Goal: Book appointment/travel/reservation

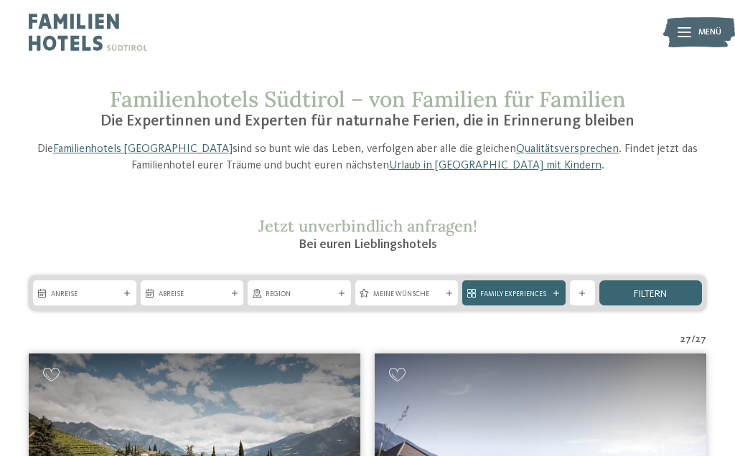
click at [103, 293] on span "Anreise" at bounding box center [84, 294] width 67 height 10
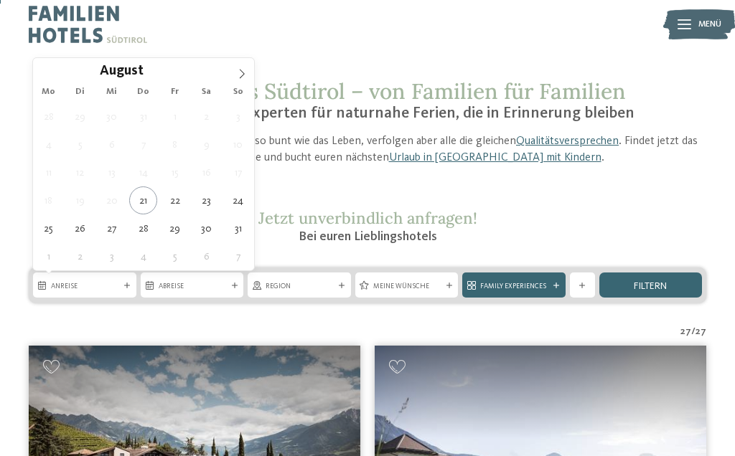
scroll to position [7, 0]
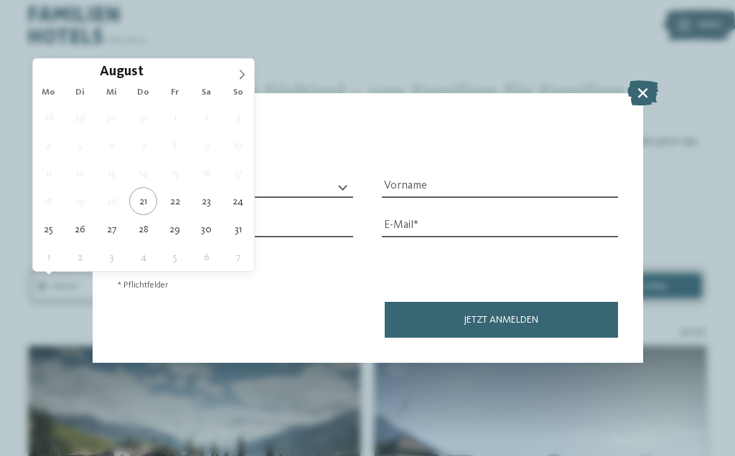
click at [244, 82] on span at bounding box center [242, 71] width 24 height 24
type div "[DATE]"
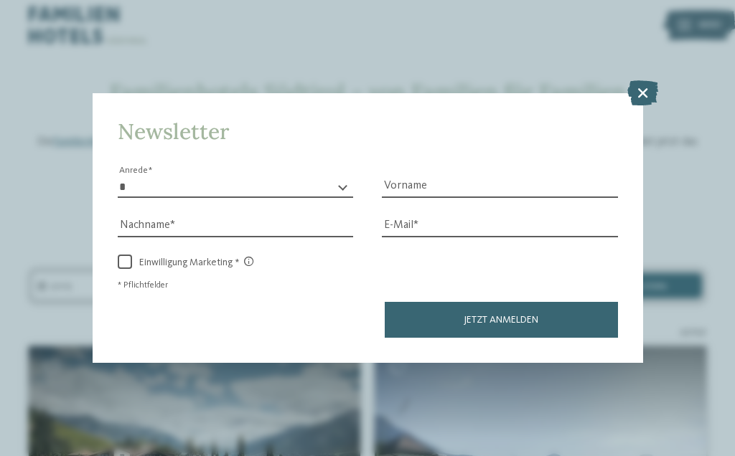
click at [641, 80] on icon at bounding box center [642, 92] width 31 height 25
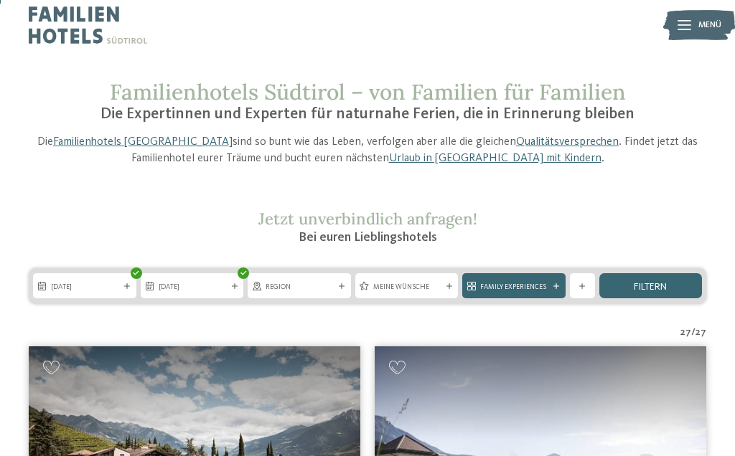
click at [109, 289] on span "[DATE]" at bounding box center [84, 287] width 67 height 10
click at [220, 287] on span "[DATE]" at bounding box center [192, 287] width 67 height 10
click at [111, 293] on div "[DATE]" at bounding box center [84, 285] width 103 height 25
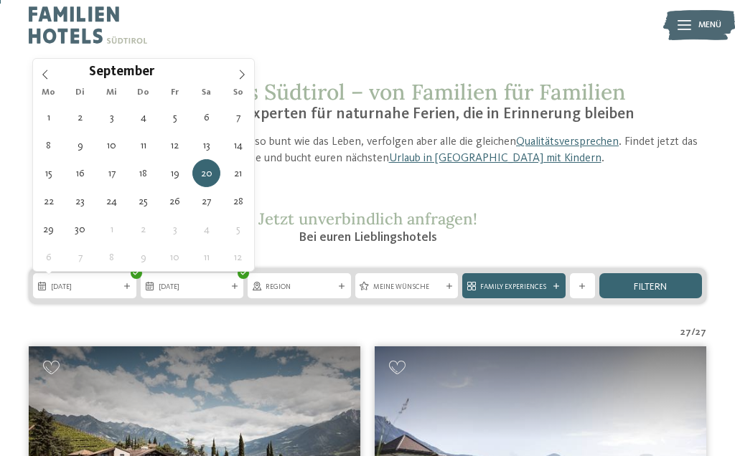
click at [123, 286] on div at bounding box center [127, 286] width 11 height 6
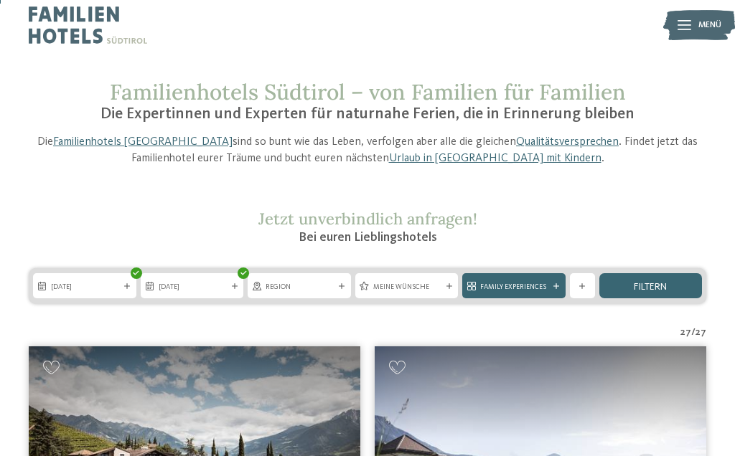
click at [199, 286] on span "[DATE]" at bounding box center [192, 287] width 67 height 10
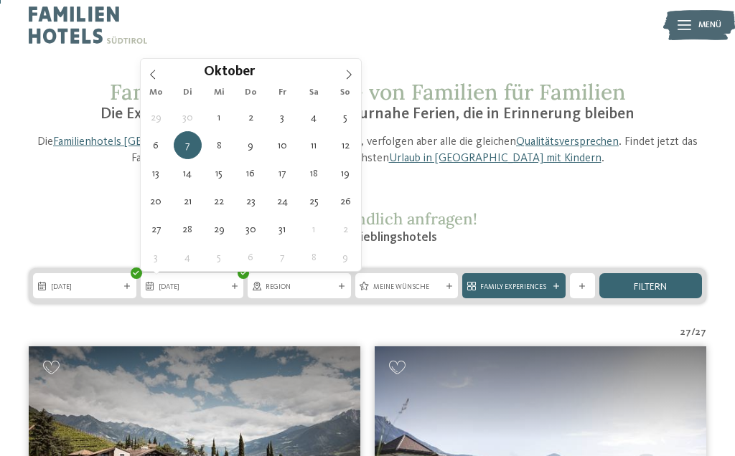
click at [157, 80] on div "Oktober ****" at bounding box center [251, 71] width 221 height 24
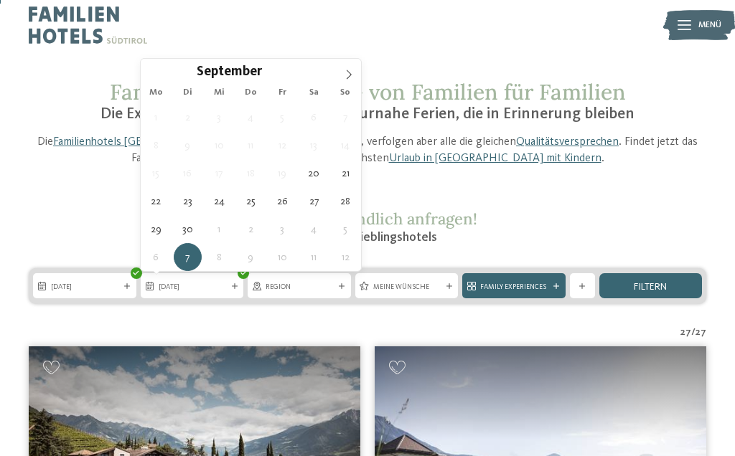
type div "[DATE]"
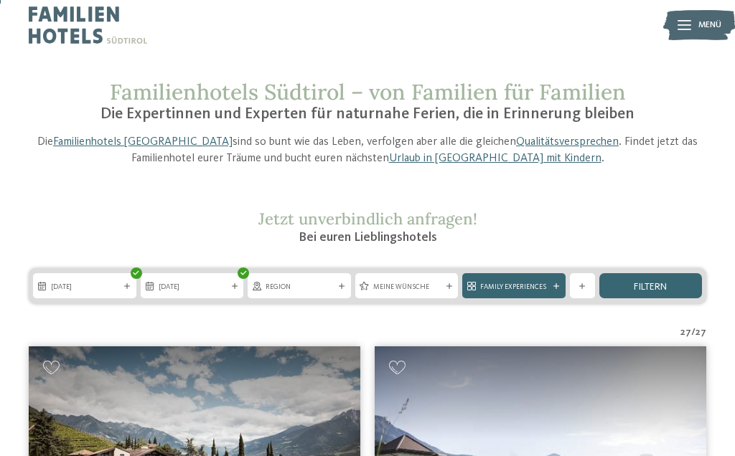
click at [332, 285] on span "Region" at bounding box center [298, 287] width 67 height 10
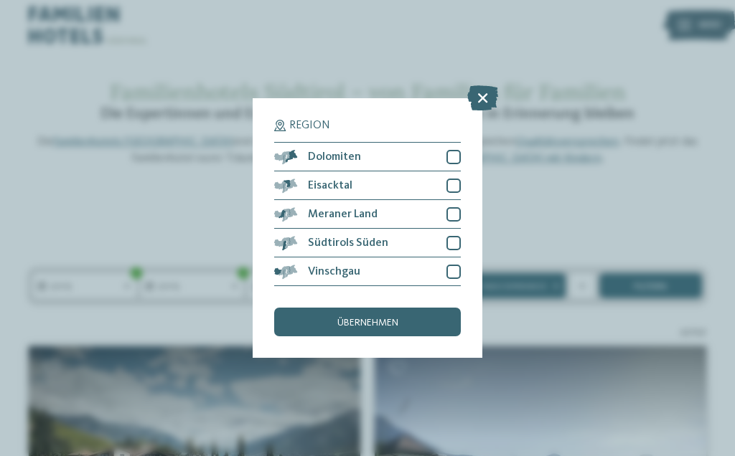
click at [451, 236] on div at bounding box center [453, 243] width 14 height 14
click at [400, 308] on div "übernehmen" at bounding box center [367, 322] width 187 height 29
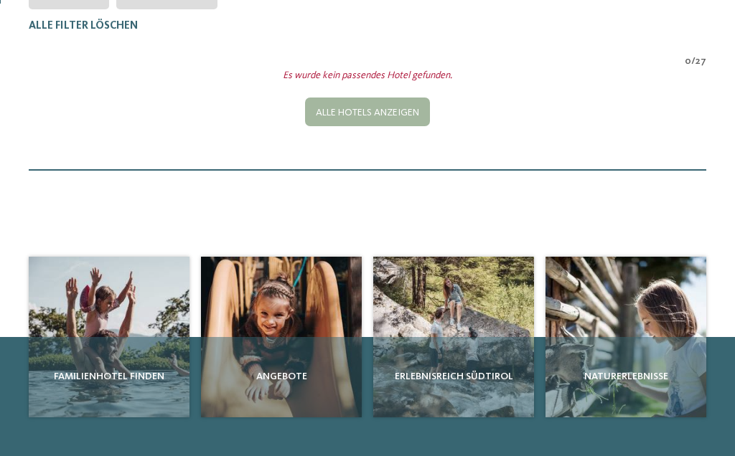
scroll to position [364, 0]
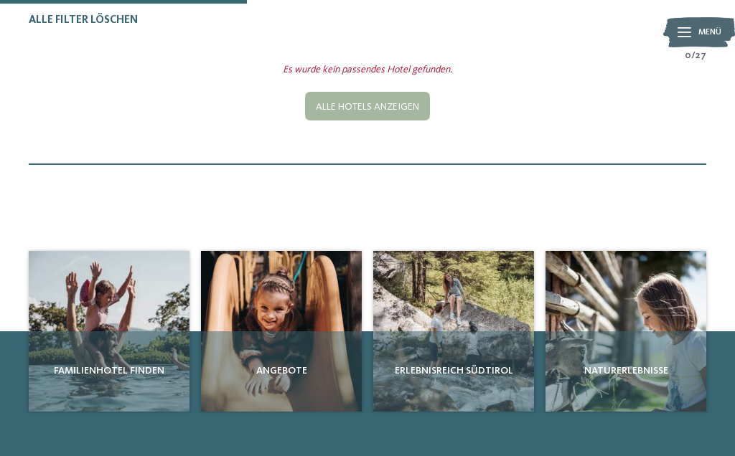
click at [415, 106] on div "Alle Hotels anzeigen" at bounding box center [367, 106] width 125 height 29
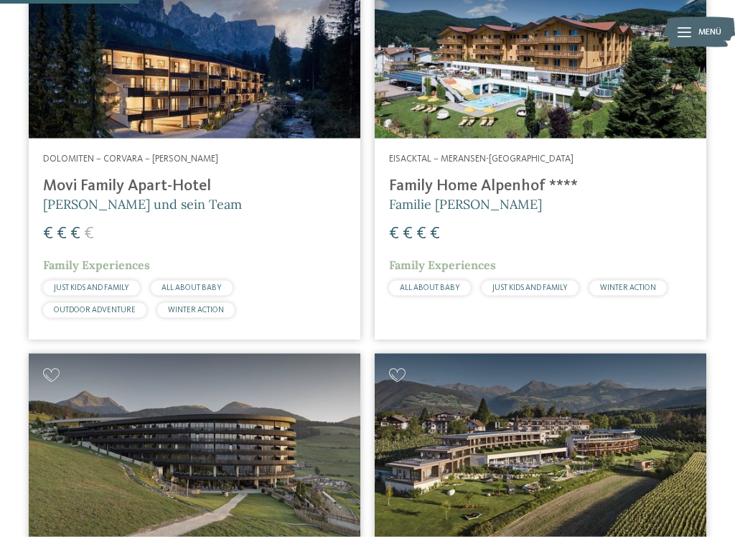
scroll to position [1242, 0]
